Goal: Task Accomplishment & Management: Use online tool/utility

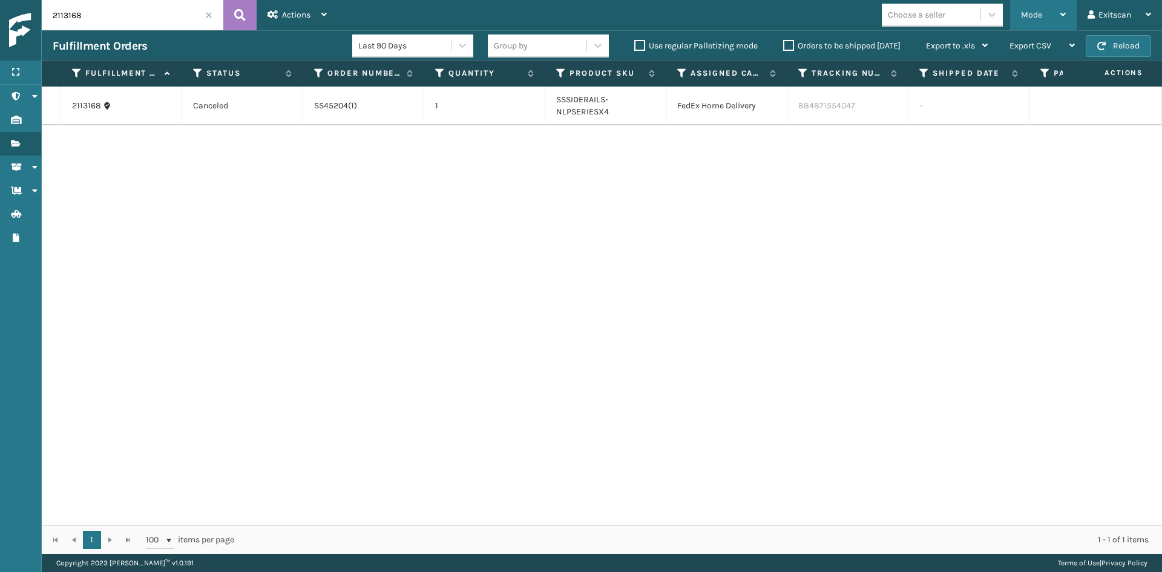
click at [1052, 15] on div "Mode" at bounding box center [1043, 15] width 45 height 30
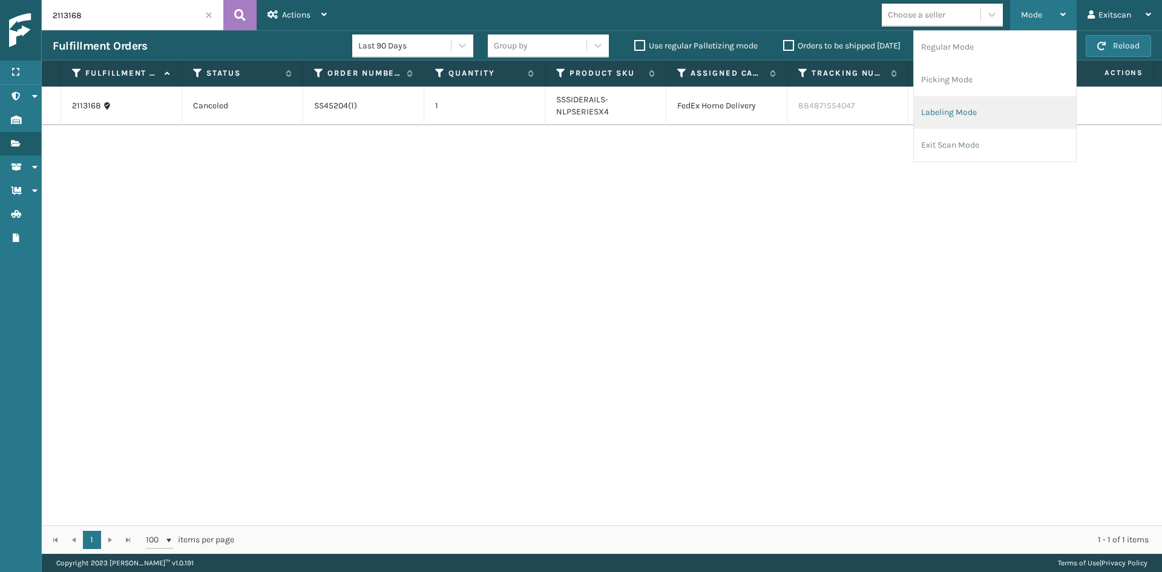
click at [975, 111] on li "Labeling Mode" at bounding box center [995, 112] width 162 height 33
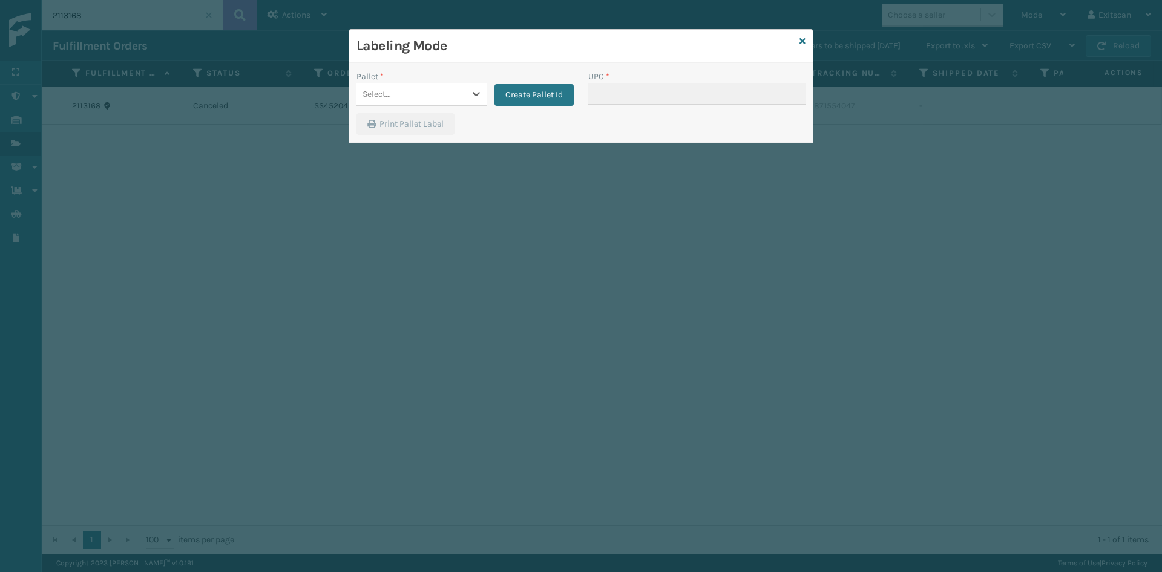
drag, startPoint x: 397, startPoint y: 81, endPoint x: 400, endPoint y: 94, distance: 13.7
click at [399, 91] on div "Pallet * 0 results available. Select is focused ,type to refine list, press Dow…" at bounding box center [422, 88] width 131 height 36
click at [400, 94] on div "Select..." at bounding box center [411, 94] width 108 height 20
click at [390, 127] on div "FDXG-1FYO8QJDIV" at bounding box center [422, 124] width 131 height 22
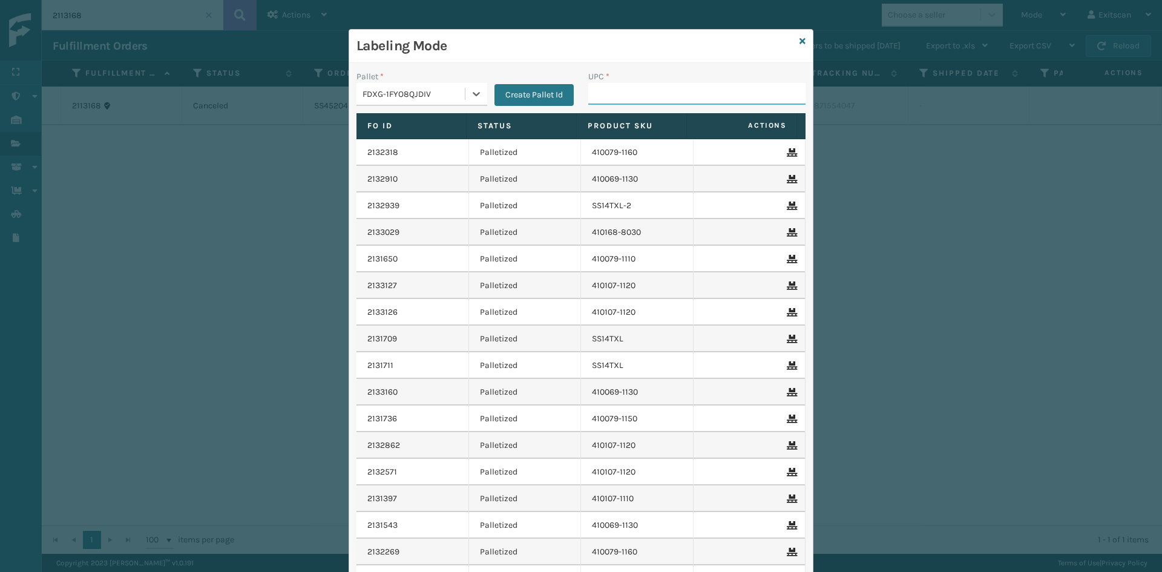
click at [687, 99] on input "UPC *" at bounding box center [696, 94] width 217 height 22
type input "GEN-MPT-K-TC-W"
type input "G"
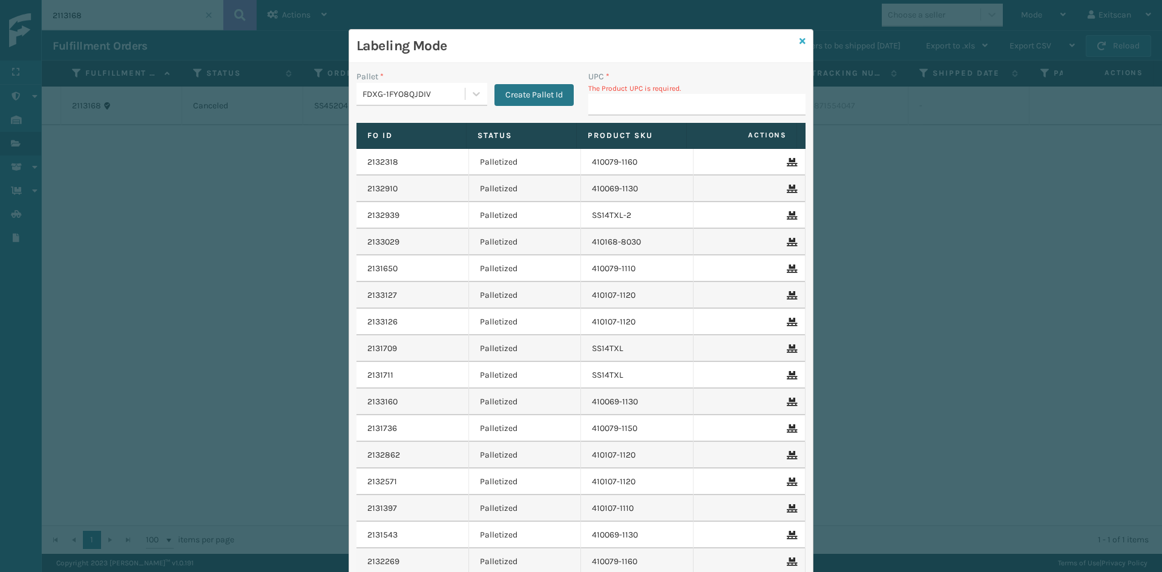
click at [800, 42] on icon at bounding box center [803, 41] width 6 height 8
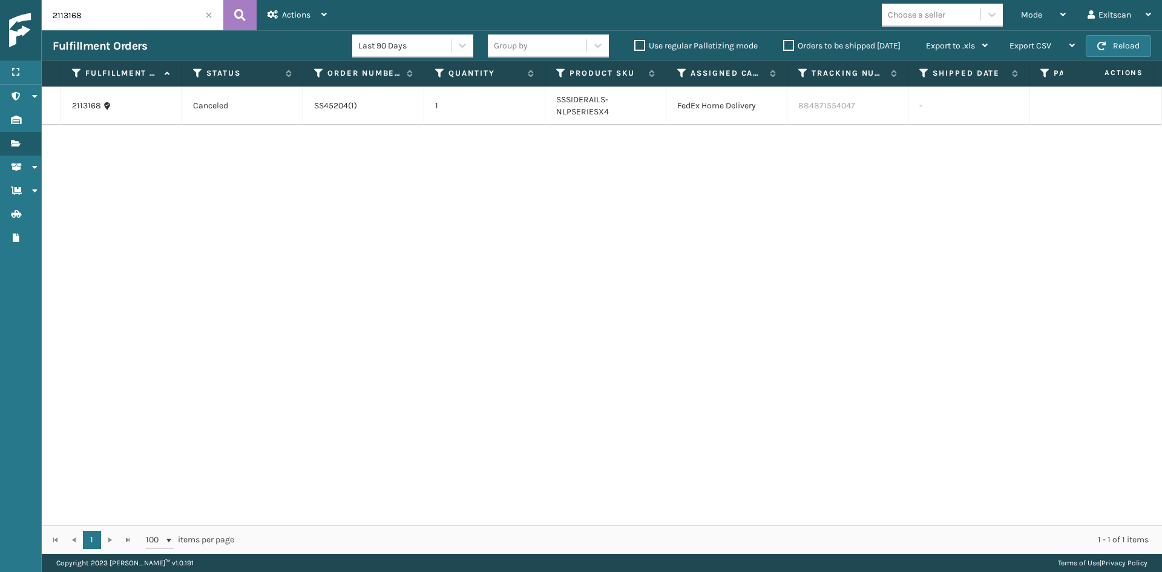
click at [96, 26] on input "2113168" at bounding box center [133, 15] width 182 height 30
drag, startPoint x: 91, startPoint y: 26, endPoint x: 7, endPoint y: 6, distance: 87.1
click at [7, 0] on div "Menu Administration Inventory Fulfillment Orders Shipment Status Containers Bat…" at bounding box center [581, 0] width 1162 height 0
type input "1"
type input "2125935"
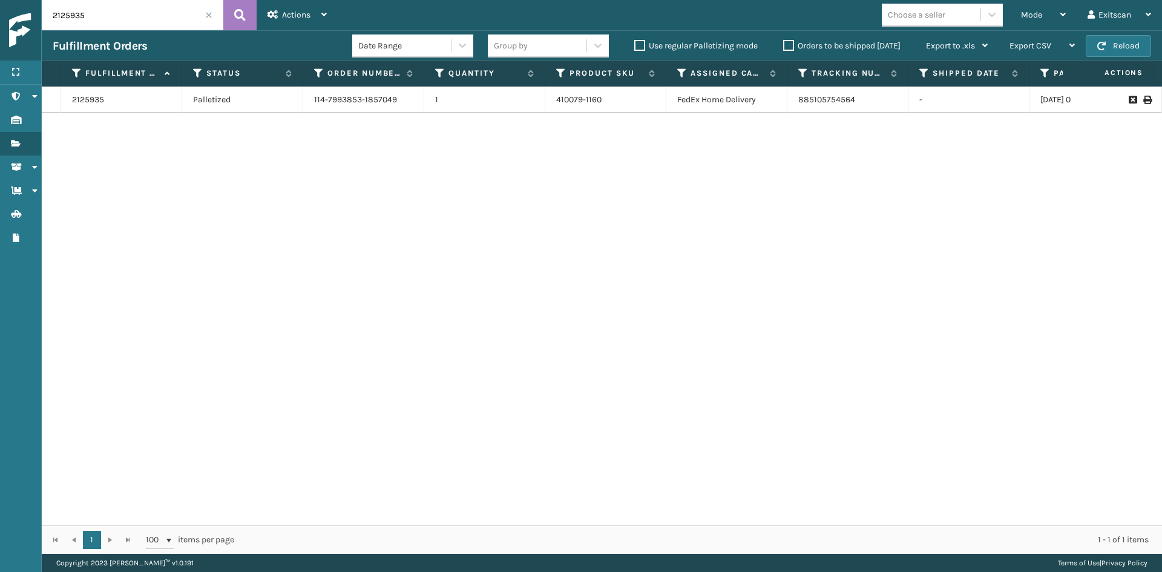
click at [1144, 104] on icon at bounding box center [1147, 100] width 7 height 8
click at [1040, 21] on div "Mode" at bounding box center [1043, 15] width 45 height 30
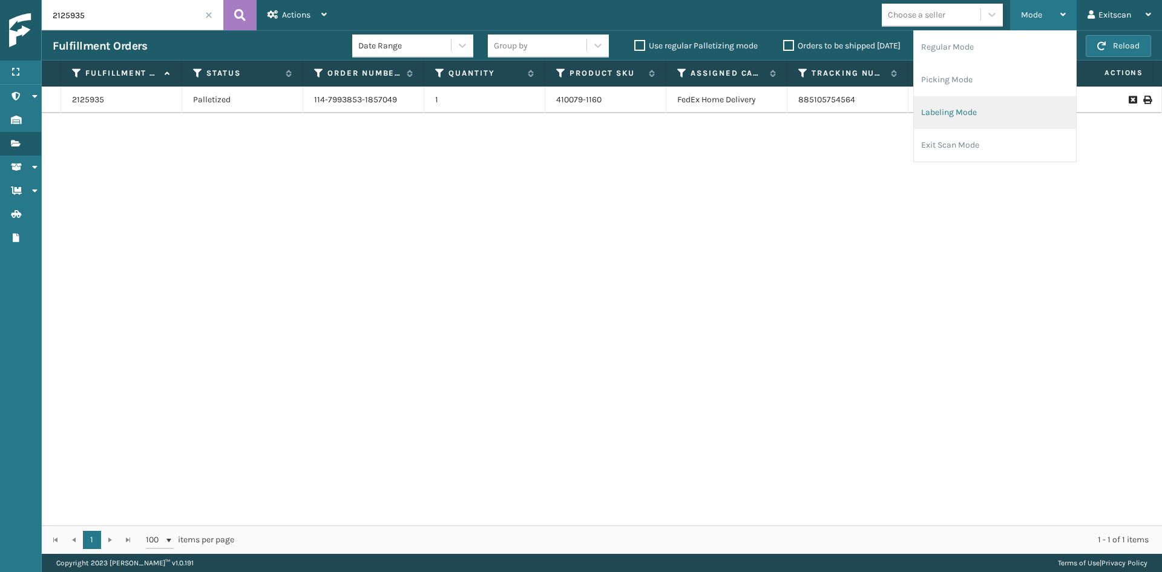
click at [981, 122] on li "Labeling Mode" at bounding box center [995, 112] width 162 height 33
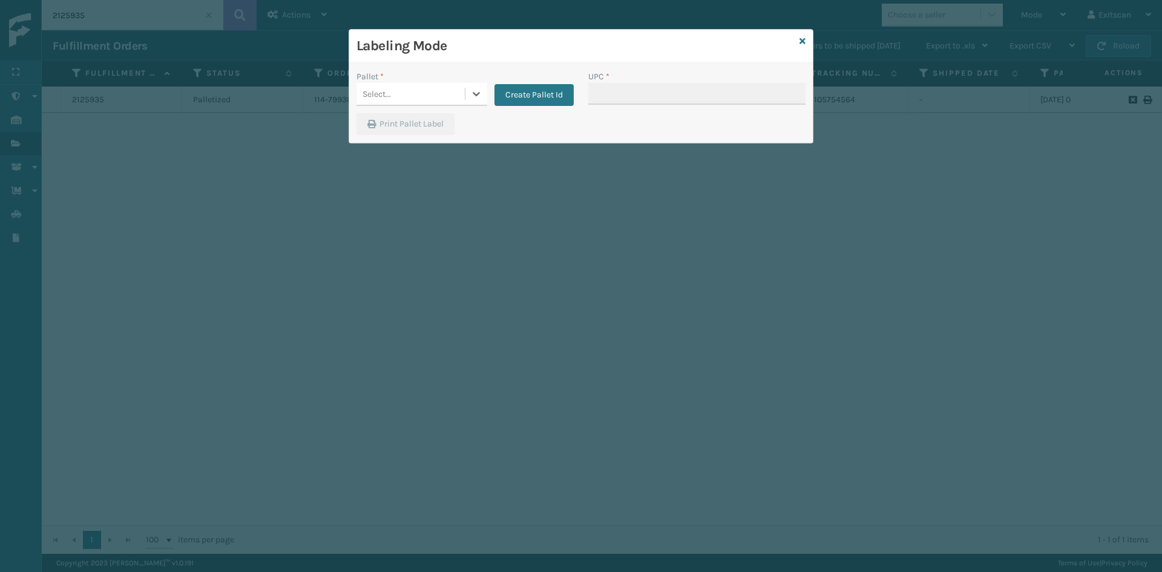
drag, startPoint x: 445, startPoint y: 79, endPoint x: 424, endPoint y: 122, distance: 47.7
click at [443, 84] on div "Pallet * 0 results available. Select is focused ,type to refine list, press Dow…" at bounding box center [422, 88] width 131 height 36
click at [441, 93] on div "Select..." at bounding box center [411, 94] width 108 height 20
click at [423, 118] on div "FDXG-1FYO8QJDIV" at bounding box center [422, 124] width 131 height 22
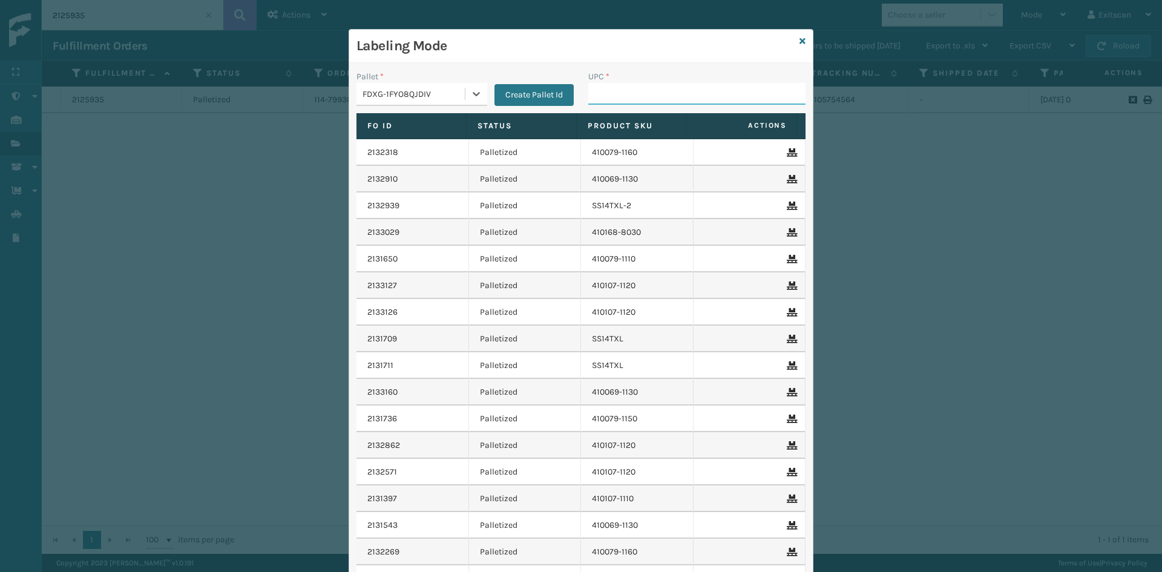
click at [712, 94] on input "UPC *" at bounding box center [696, 94] width 217 height 22
type input "GEN-MPT-T-TC-W"
